Goal: Navigation & Orientation: Find specific page/section

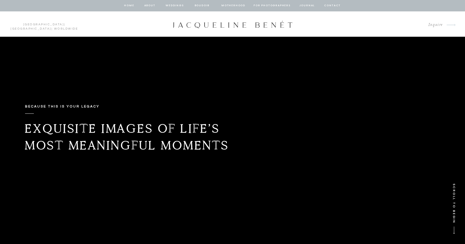
click at [175, 5] on nav "Weddings" at bounding box center [174, 5] width 19 height 5
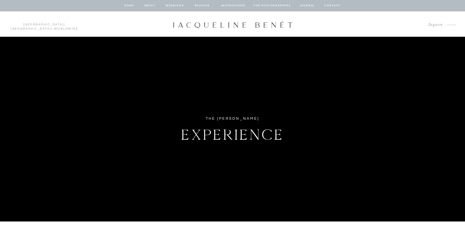
click at [177, 6] on nav "Weddings" at bounding box center [174, 5] width 19 height 5
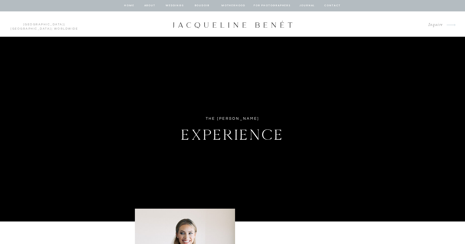
click at [147, 5] on nav "about" at bounding box center [150, 5] width 12 height 5
